Goal: Transaction & Acquisition: Obtain resource

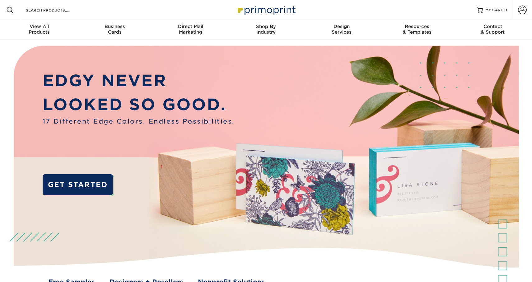
scroll to position [3, 0]
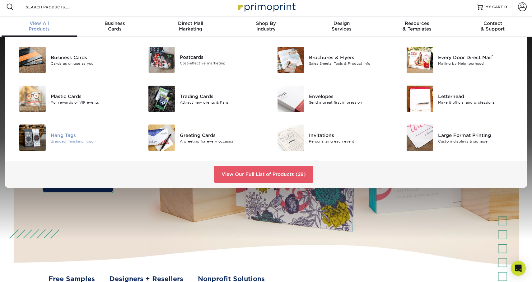
click at [81, 135] on div "Hang Tags" at bounding box center [91, 135] width 81 height 7
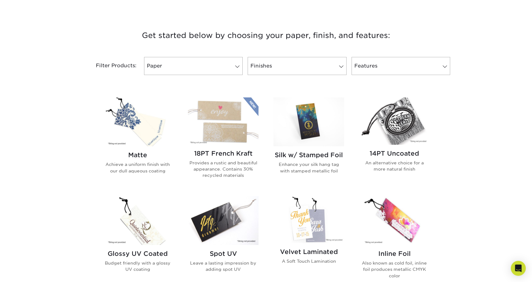
scroll to position [218, 0]
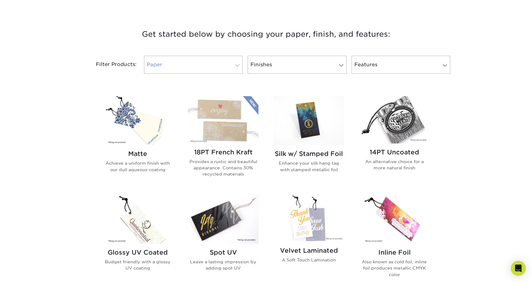
click at [219, 61] on link "Paper" at bounding box center [193, 65] width 99 height 18
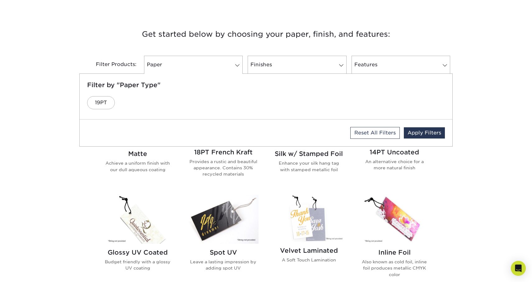
click at [246, 44] on h3 "Get started below by choosing your paper, finish, and features:" at bounding box center [266, 34] width 364 height 28
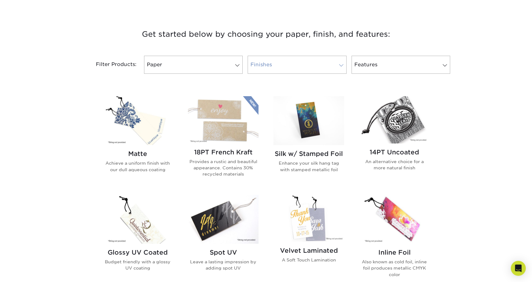
click at [270, 70] on link "Finishes" at bounding box center [296, 65] width 99 height 18
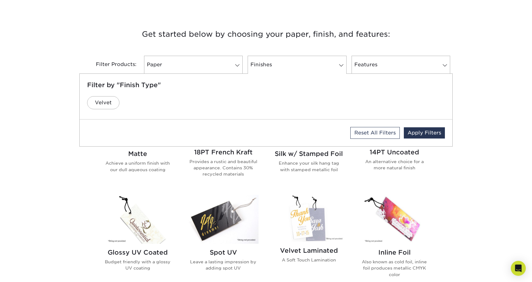
click at [275, 48] on div "Filter Products: Paper Filter by "Paper Type" 19PT Reset All Filters Apply Filt…" at bounding box center [265, 68] width 373 height 40
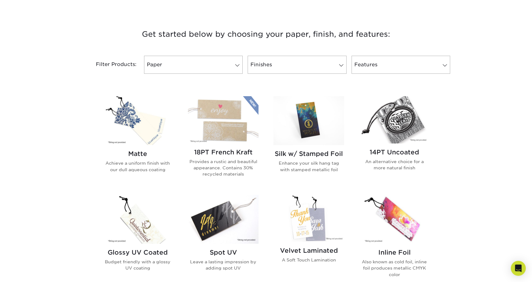
click at [398, 75] on div "Filter Products: Paper Filter by "Paper Type" 19PT Reset All Filters Apply Filt…" at bounding box center [265, 68] width 373 height 40
click at [399, 62] on link "Features" at bounding box center [400, 65] width 99 height 18
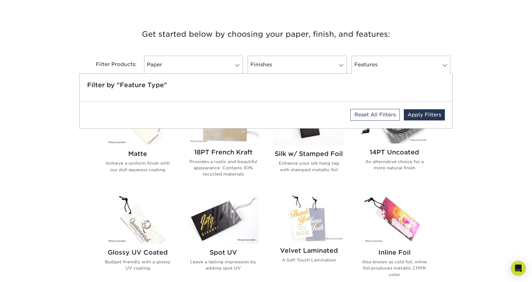
click at [408, 45] on h3 "Get started below by choosing your paper, finish, and features:" at bounding box center [266, 34] width 364 height 28
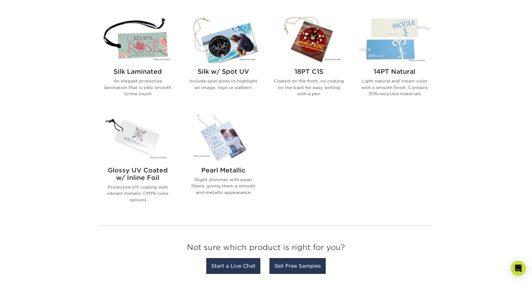
scroll to position [463, 0]
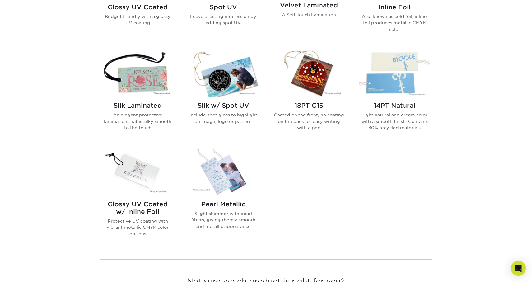
drag, startPoint x: 412, startPoint y: 245, endPoint x: 476, endPoint y: 232, distance: 65.0
click at [476, 232] on div "Get started below by choosing your paper, finish, and features: Filtered Matche…" at bounding box center [266, 47] width 532 height 558
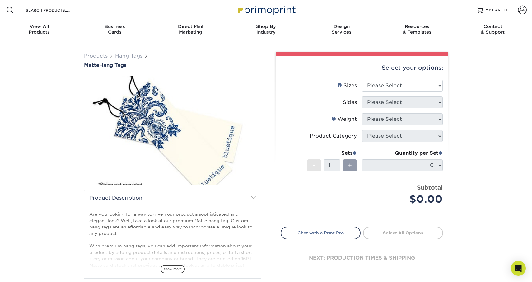
click at [144, 54] on span at bounding box center [146, 55] width 4 height 5
click at [109, 67] on h1 "Matte Hang Tags" at bounding box center [172, 65] width 177 height 6
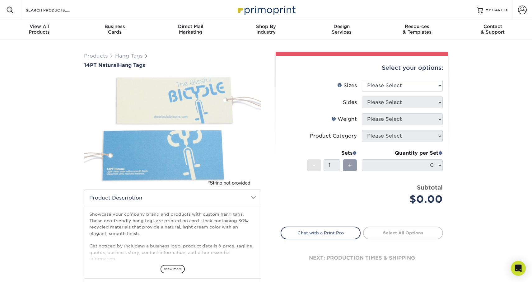
click at [176, 127] on img at bounding box center [172, 130] width 177 height 118
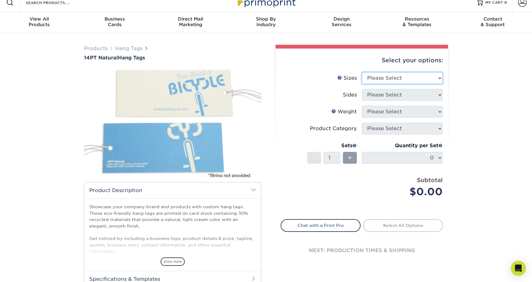
scroll to position [12, 0]
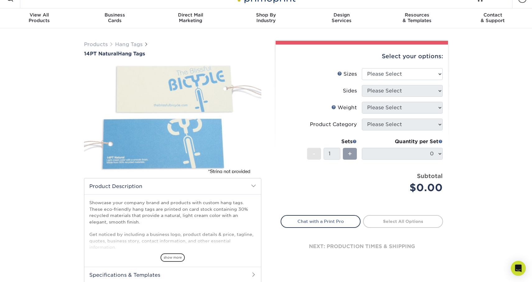
click at [403, 67] on div "Select your options:" at bounding box center [361, 56] width 162 height 24
select select "1.75x3.50"
select select "13abbda7-1d64-4f25-8bb2-c179b224825d"
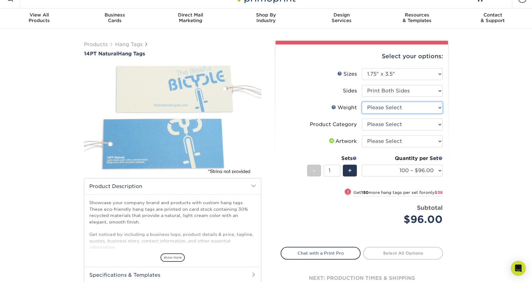
select select "14PTNT"
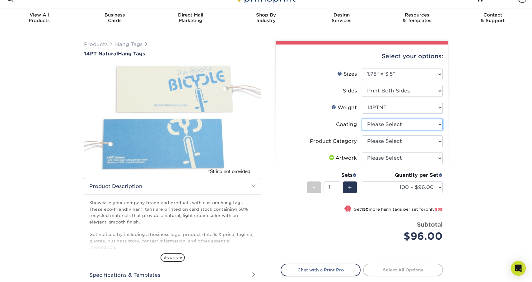
select select "3e7618de-abca-4bda-9f97-8b9129e913d8"
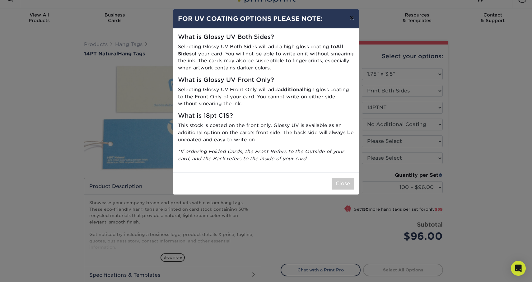
click at [352, 17] on button "×" at bounding box center [351, 17] width 14 height 17
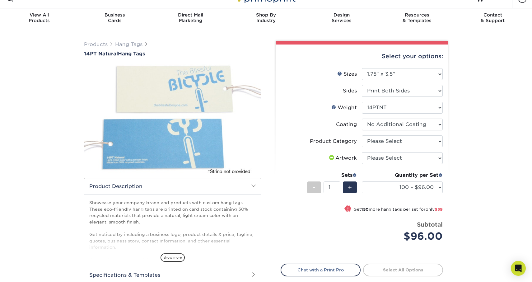
click at [298, 182] on div "Resources Menu Search Products Account SIGN IN CREATE AN ACCOUNT forgot passwor…" at bounding box center [266, 255] width 532 height 534
select select "428aa75b-4ae7-4398-9e0a-74f4b33909ed"
select select "upload"
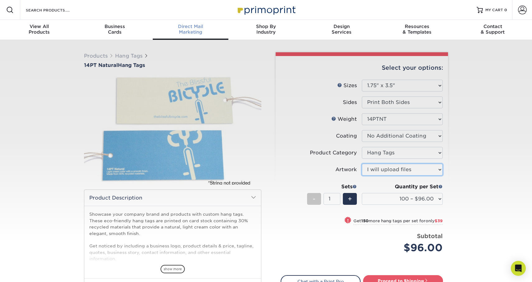
scroll to position [0, 0]
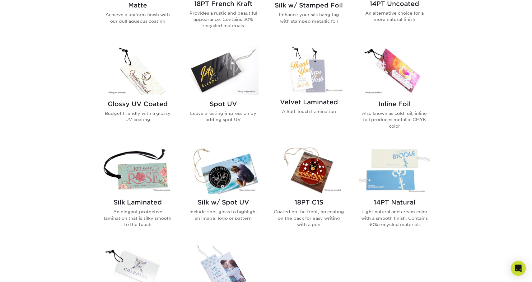
scroll to position [367, 0]
click at [323, 247] on div "Matte Achieve a uniform finish with our dull aqueous coating 18PT French Kraft …" at bounding box center [266, 145] width 342 height 410
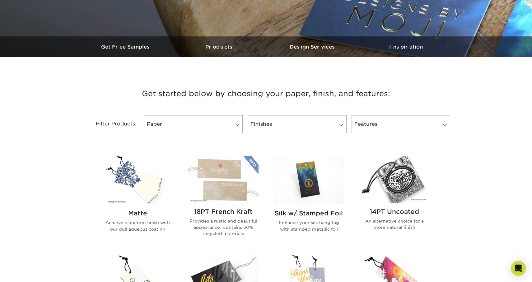
scroll to position [152, 0]
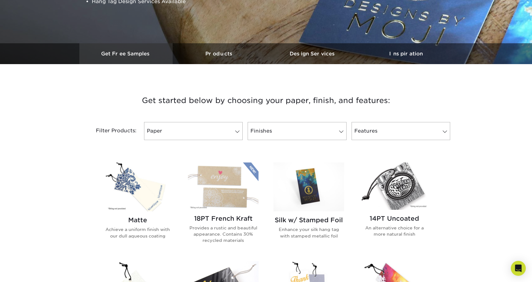
click at [131, 52] on h3 "Get Free Samples" at bounding box center [125, 54] width 93 height 6
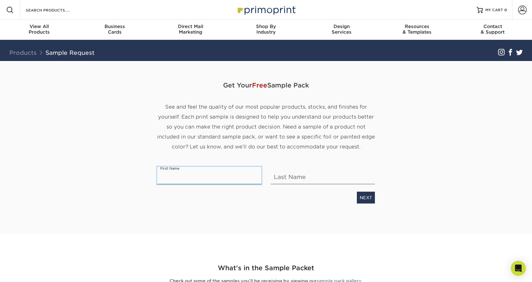
click at [168, 177] on input "text" at bounding box center [209, 174] width 104 height 17
type input "Bianca"
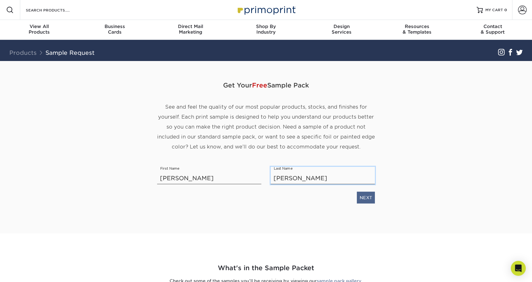
type input "[PERSON_NAME]"
click at [372, 195] on link "NEXT" at bounding box center [366, 197] width 18 height 12
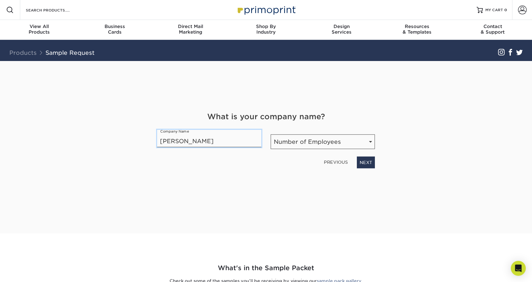
type input "[PERSON_NAME]"
select select "1-10"
click at [369, 161] on link "NEXT" at bounding box center [366, 162] width 18 height 12
drag, startPoint x: 390, startPoint y: 179, endPoint x: 353, endPoint y: 150, distance: 47.6
click at [352, 150] on div "Get Your Free Sample Pack See and feel the quality of our most popular products…" at bounding box center [266, 147] width 364 height 172
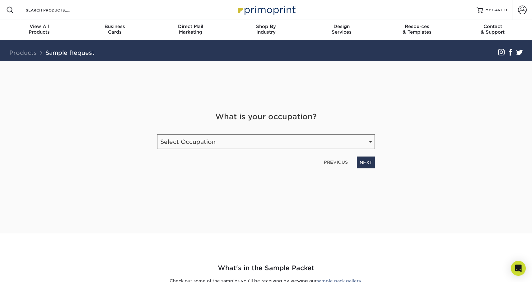
click at [353, 150] on div "What is your occupation? Occupation Select Occupation Agency Automotive Blogger…" at bounding box center [265, 139] width 227 height 57
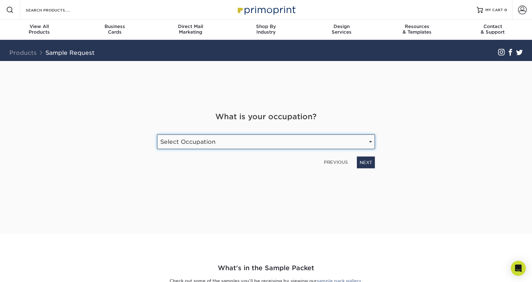
select select "Manufacturing"
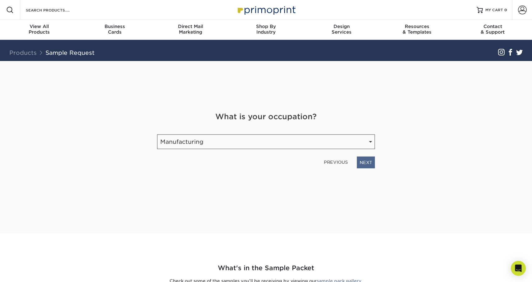
click at [374, 164] on link "NEXT" at bounding box center [366, 162] width 18 height 12
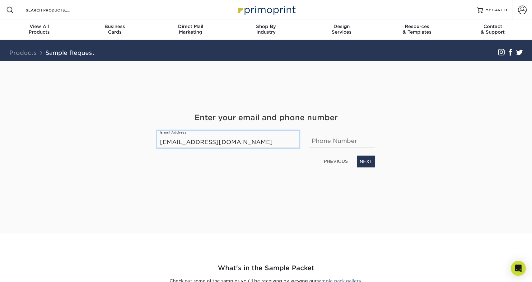
type input "[EMAIL_ADDRESS][DOMAIN_NAME]"
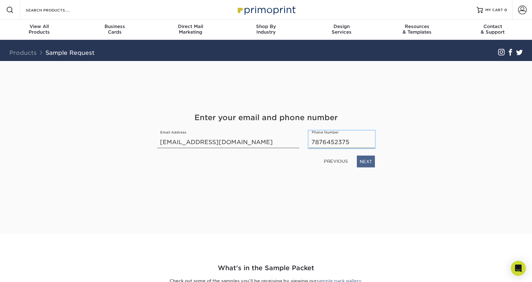
type input "7876452375"
click at [370, 166] on link "NEXT" at bounding box center [366, 161] width 18 height 12
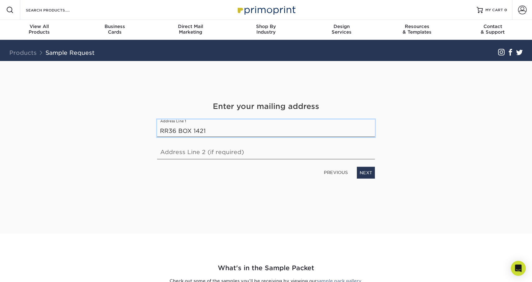
type input "RR36 BOX 1421"
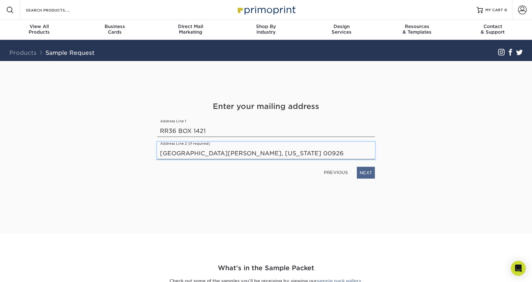
type input "SAN JUAN, PUERTO RICO 00926"
click at [368, 176] on link "NEXT" at bounding box center [366, 172] width 18 height 12
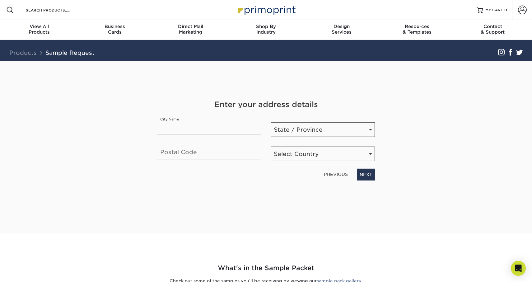
click at [335, 176] on link "PREVIOUS" at bounding box center [335, 174] width 29 height 10
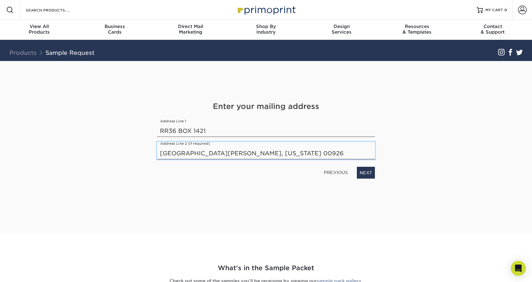
click at [246, 155] on input "SAN JUAN, PUERTO RICO 00926" at bounding box center [266, 149] width 218 height 17
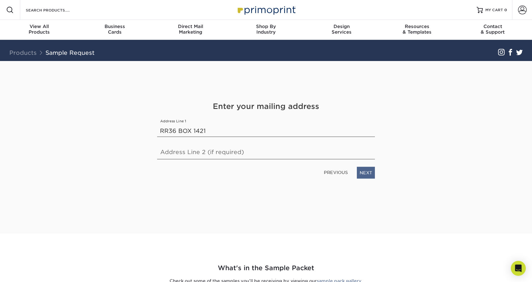
click at [369, 177] on link "NEXT" at bounding box center [366, 172] width 18 height 12
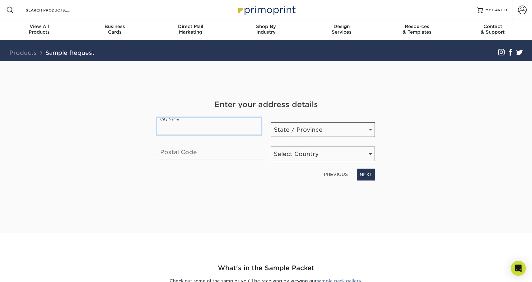
click at [231, 127] on input "text" at bounding box center [209, 125] width 104 height 17
type input "SAN JUAN"
click at [342, 121] on div "State / Province State / Province Alabama Alaska Arizona Arkansas California Co…" at bounding box center [322, 126] width 113 height 19
select select "PR"
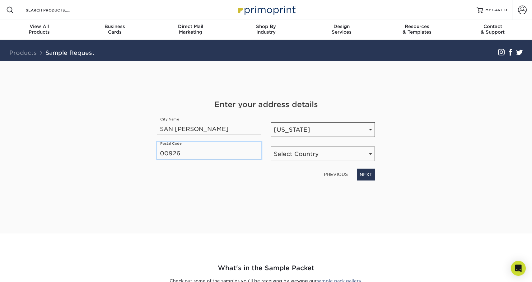
type input "00926"
click at [339, 163] on div "Enter your address details City Name SAN JUAN State / Province State / Province…" at bounding box center [265, 139] width 227 height 81
select select "US"
click at [365, 177] on link "NEXT" at bounding box center [366, 174] width 18 height 12
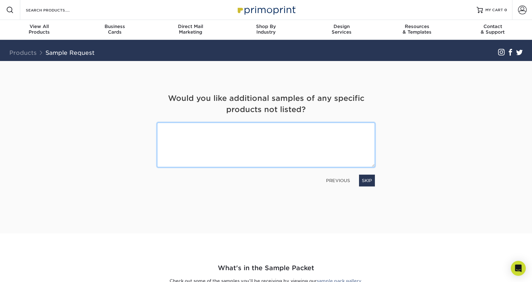
type textarea "N"
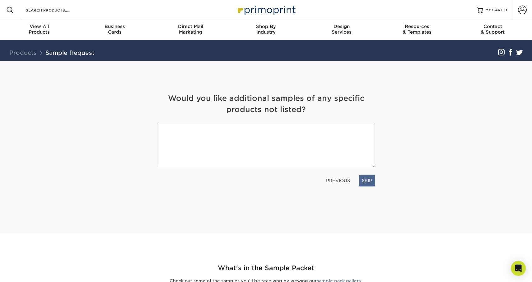
click at [366, 177] on link "SKIP" at bounding box center [367, 180] width 16 height 12
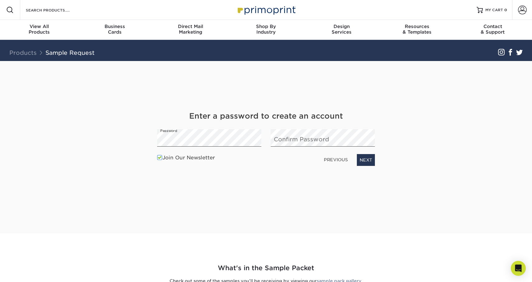
click at [160, 156] on span at bounding box center [159, 158] width 5 height 6
click at [0, 0] on input "Join Our Newsletter" at bounding box center [0, 0] width 0 height 0
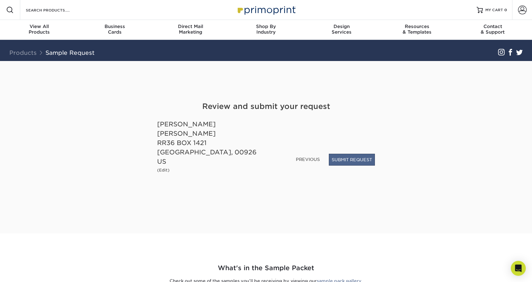
click at [365, 164] on button "SUBMIT REQUEST" at bounding box center [352, 160] width 46 height 12
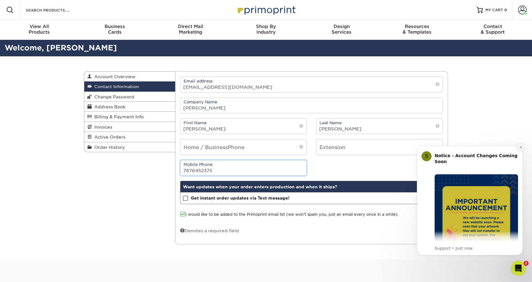
type input "7876452375"
click at [521, 149] on button "Dismiss notification" at bounding box center [520, 147] width 8 height 8
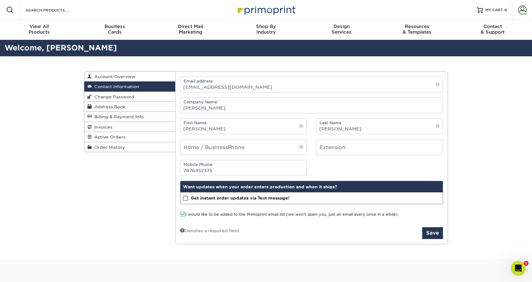
click at [259, 200] on strong "Get instant order updates via Text message!" at bounding box center [240, 197] width 99 height 5
click at [0, 0] on input "Get instant order updates via Text message!" at bounding box center [0, 0] width 0 height 0
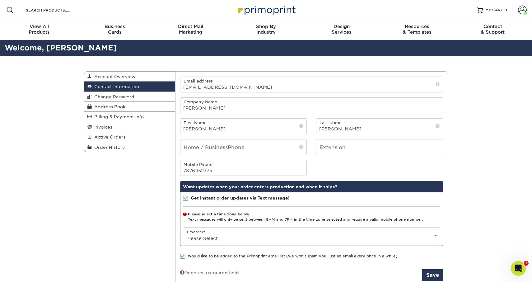
click at [259, 200] on strong "Get instant order updates via Text message!" at bounding box center [240, 197] width 99 height 5
click at [0, 0] on input "Get instant order updates via Text message!" at bounding box center [0, 0] width 0 height 0
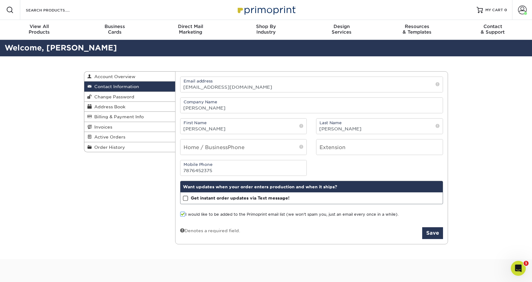
click at [233, 215] on label "I would like to be added to the Primoprint email list (we won't spam you, just …" at bounding box center [289, 214] width 218 height 6
click at [0, 0] on input "I would like to be added to the Primoprint email list (we won't spam you, just …" at bounding box center [0, 0] width 0 height 0
click at [422, 234] on button "Save" at bounding box center [432, 233] width 21 height 12
